Goal: Information Seeking & Learning: Compare options

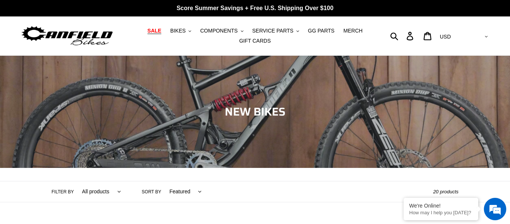
click at [161, 30] on span "SALE" at bounding box center [155, 31] width 14 height 6
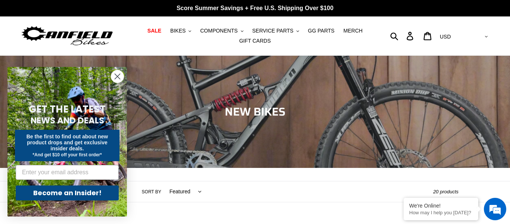
click at [117, 77] on icon "Close dialog" at bounding box center [117, 76] width 5 height 5
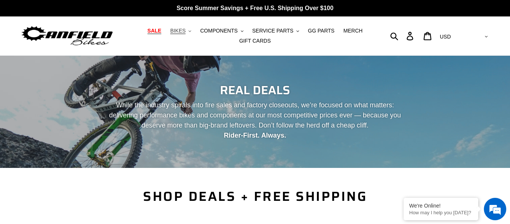
click at [186, 31] on span "BIKES" at bounding box center [177, 31] width 15 height 6
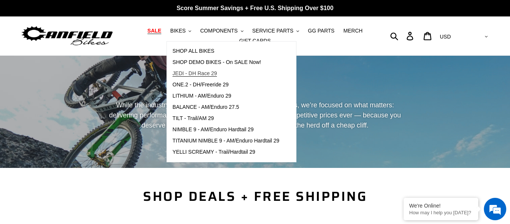
click at [197, 74] on span "JEDI - DH Race 29" at bounding box center [195, 73] width 44 height 6
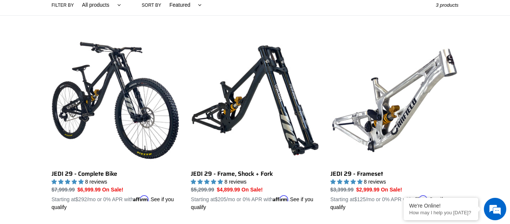
scroll to position [187, 0]
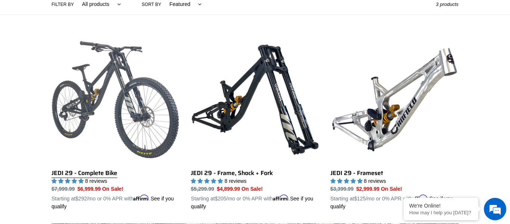
click at [96, 180] on link "JEDI 29 - Complete Bike" at bounding box center [116, 122] width 128 height 175
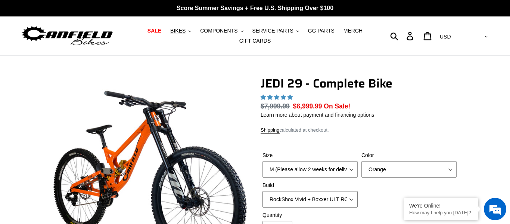
click at [309, 197] on select "RockShox Vivid + Boxxer ULT RC2 C3 200 + SRAM XO RockShox Vivid + Boxxer ULT RC…" at bounding box center [310, 199] width 95 height 16
select select "highest-rating"
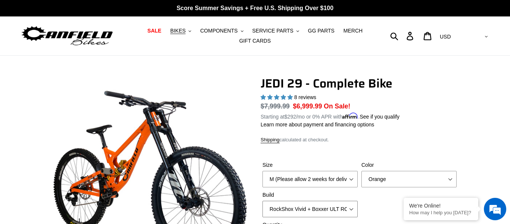
select select "Fox DHX2 + Fox 40 Float Grip 2 203 + SRAM XO"
click at [263, 201] on select "RockShox Vivid + Boxxer ULT RC2 C3 200 + SRAM XO RockShox Vivid + Boxxer ULT RC…" at bounding box center [310, 209] width 95 height 16
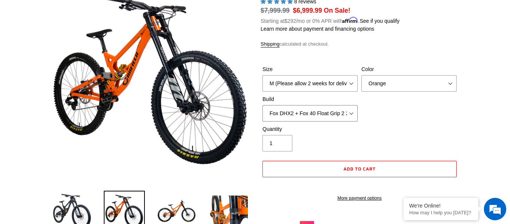
scroll to position [116, 0]
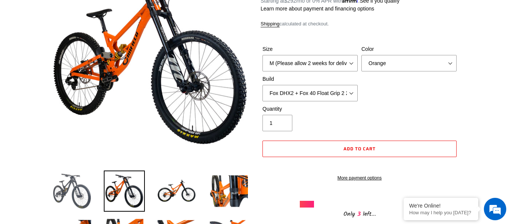
click at [84, 185] on img at bounding box center [72, 190] width 41 height 41
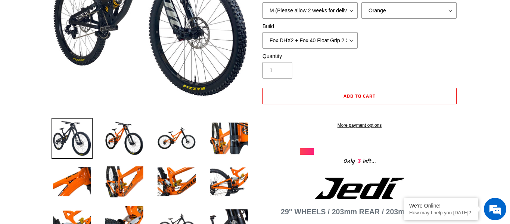
scroll to position [169, 0]
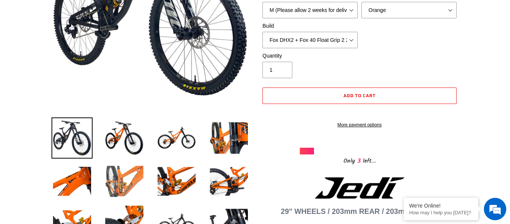
click at [134, 185] on img at bounding box center [124, 181] width 41 height 41
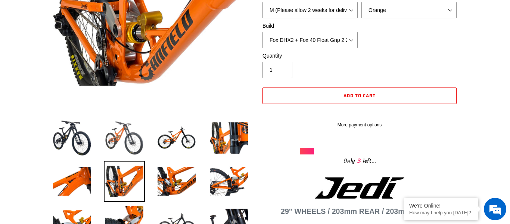
click at [126, 142] on img at bounding box center [124, 137] width 41 height 41
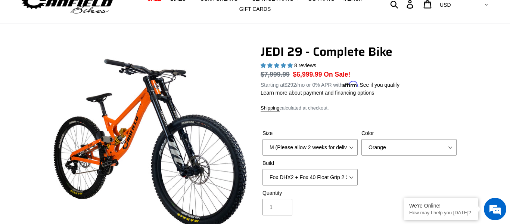
scroll to position [0, 0]
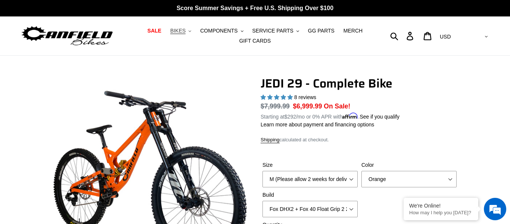
click at [185, 29] on span "BIKES" at bounding box center [177, 31] width 15 height 6
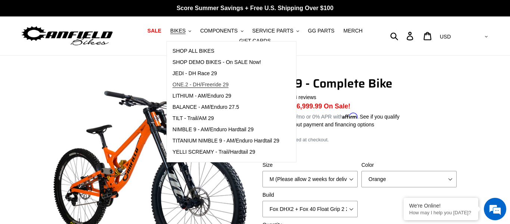
click at [211, 88] on link "ONE.2 - DH/Freeride 29" at bounding box center [226, 84] width 118 height 11
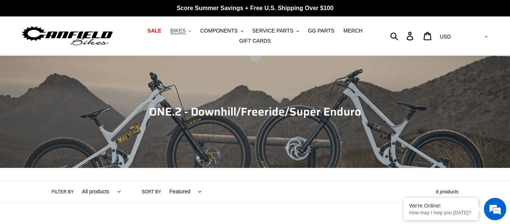
click at [186, 31] on span "BIKES" at bounding box center [177, 31] width 15 height 6
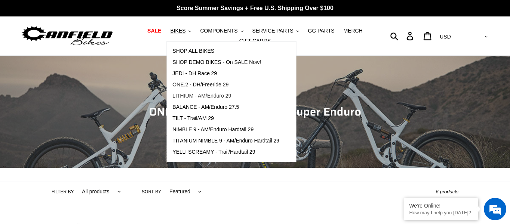
click at [202, 94] on span "LITHIUM - AM/Enduro 29" at bounding box center [202, 96] width 59 height 6
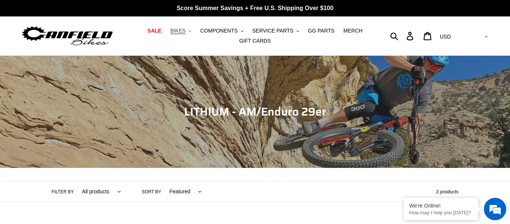
click at [179, 31] on span "BIKES" at bounding box center [177, 31] width 15 height 6
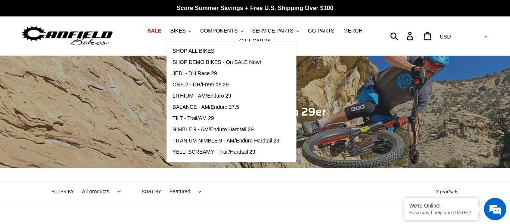
click at [324, 168] on div "Collection: LITHIUM - AM/Enduro 29er" at bounding box center [255, 168] width 510 height 0
